Goal: Obtain resource: Download file/media

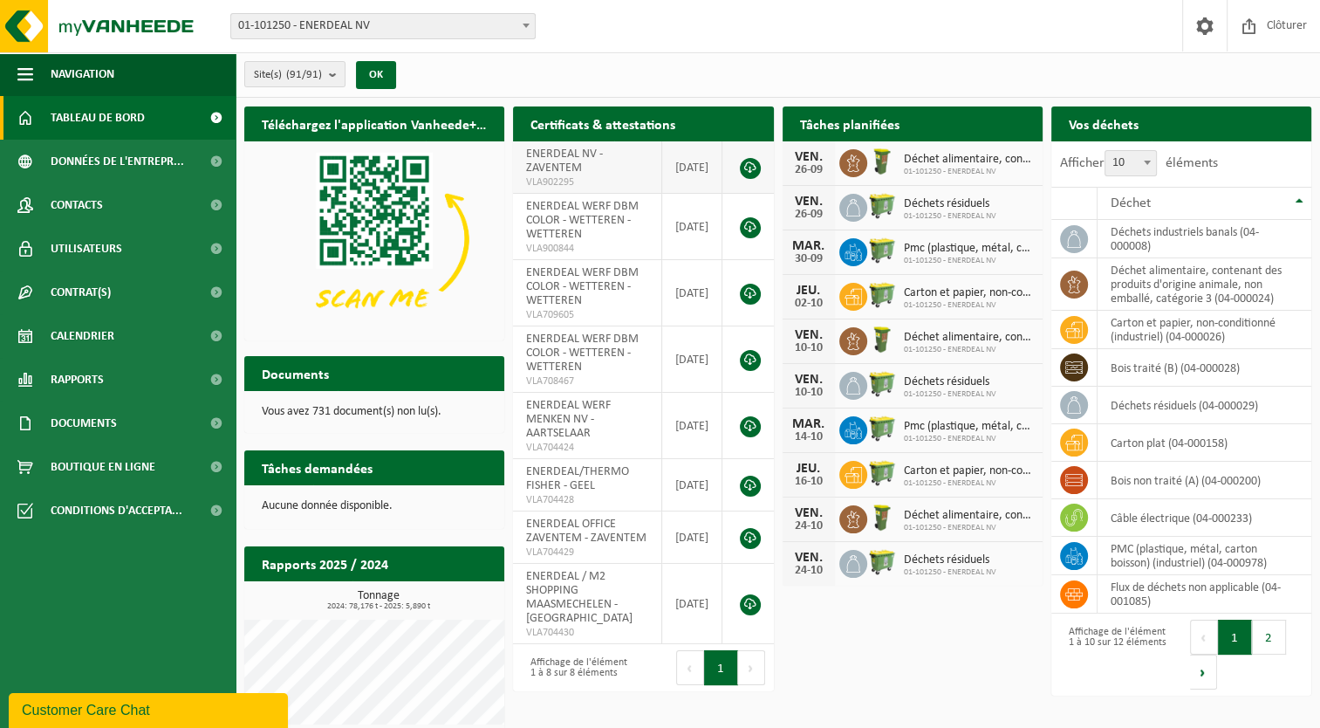
click at [575, 167] on span "ENERDEAL NV - ZAVENTEM" at bounding box center [564, 160] width 77 height 27
click at [754, 163] on link at bounding box center [750, 168] width 21 height 21
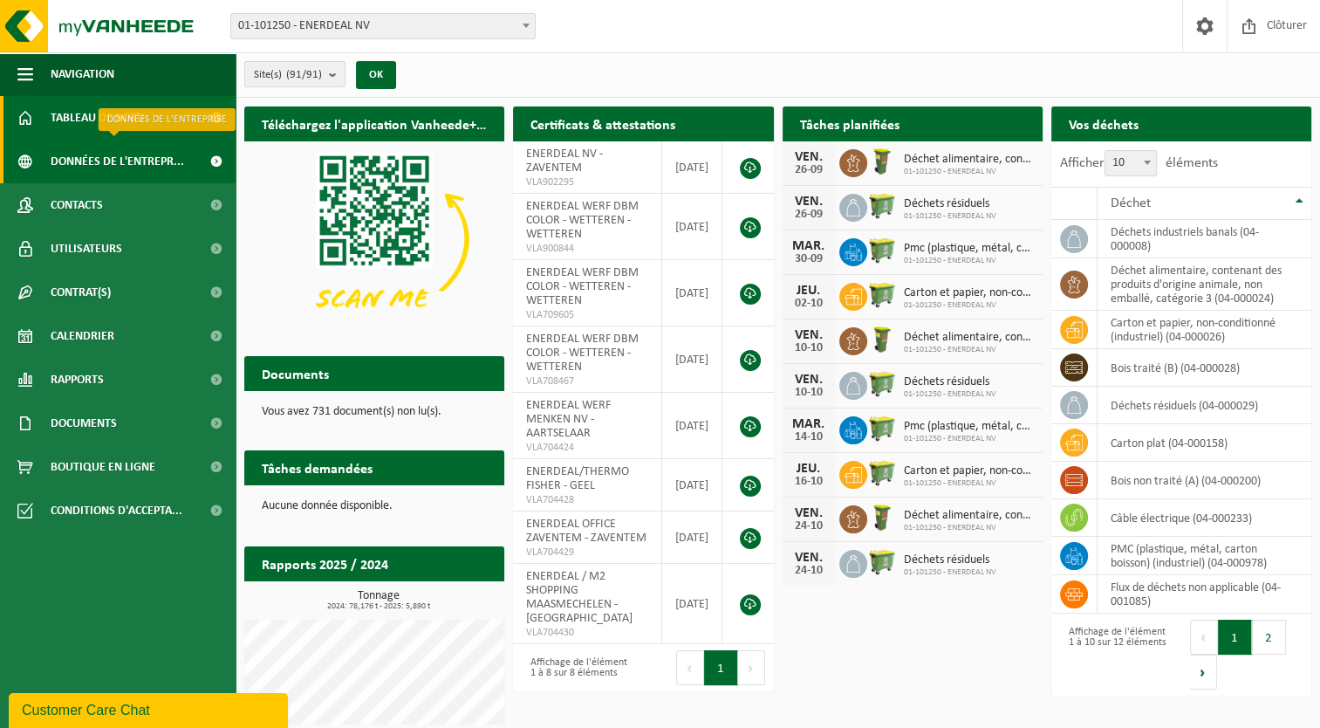
click at [73, 162] on span "Données de l'entrepr..." at bounding box center [117, 162] width 133 height 44
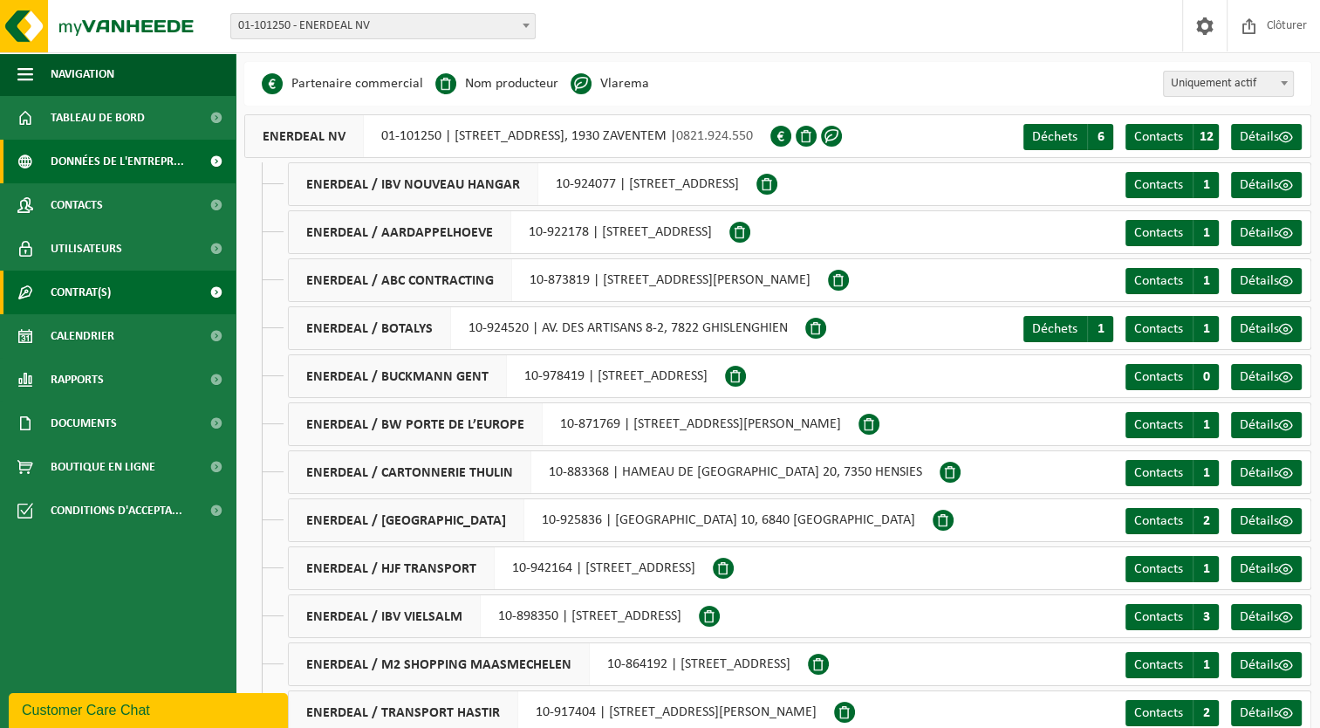
click at [81, 288] on span "Contrat(s)" at bounding box center [81, 292] width 60 height 44
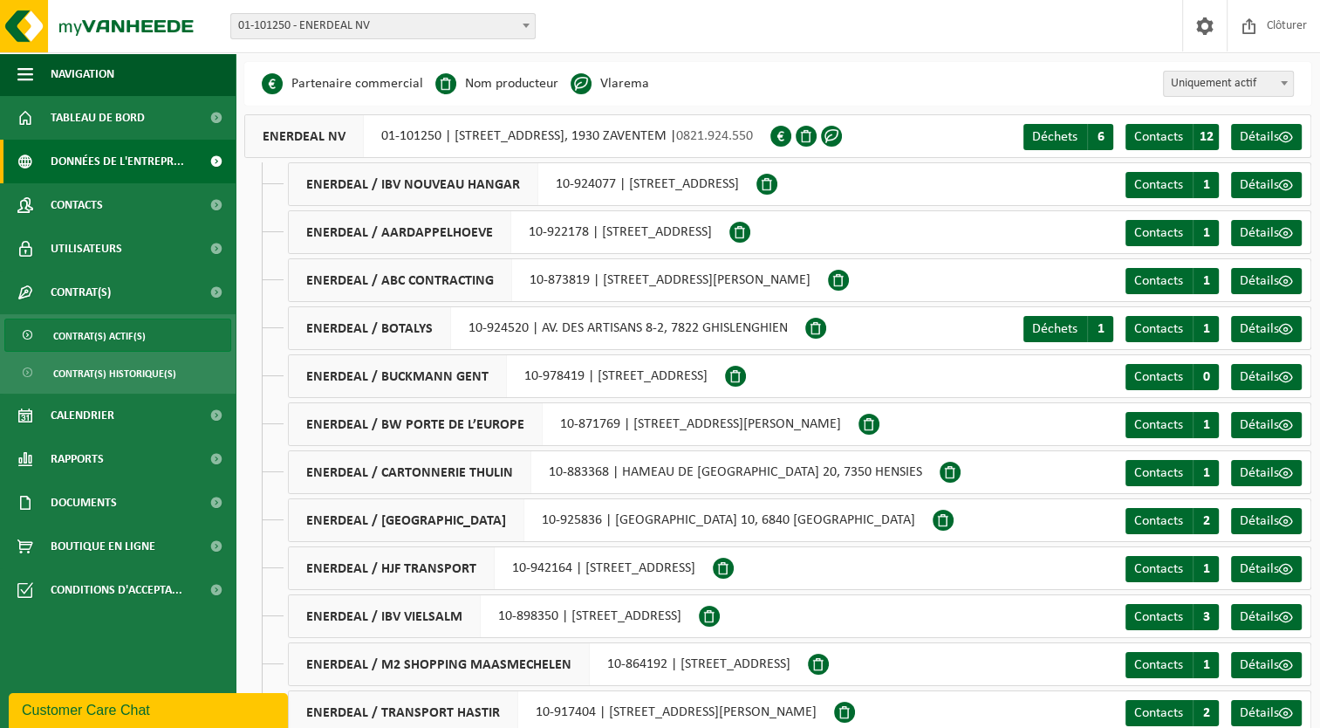
click at [56, 335] on span "Contrat(s) actif(s)" at bounding box center [99, 335] width 92 height 33
